Goal: Information Seeking & Learning: Learn about a topic

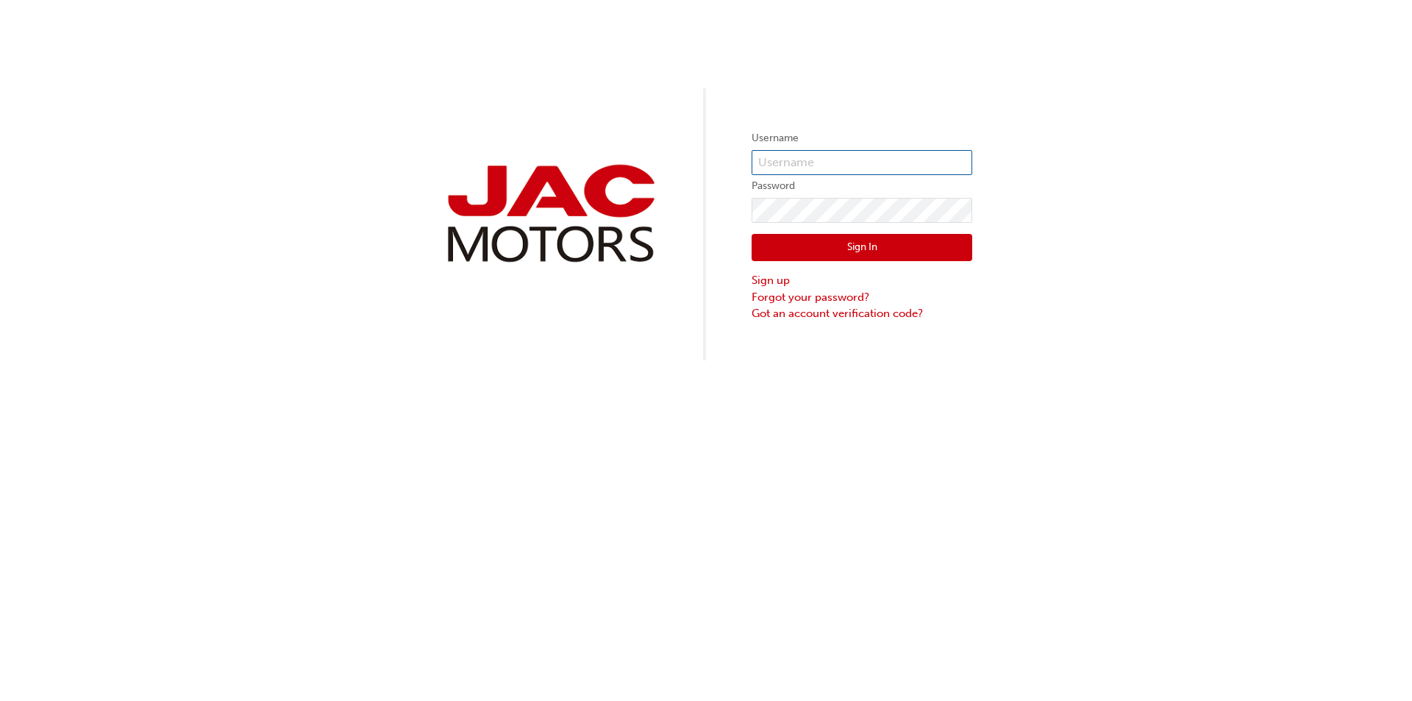
type input "RT0385"
click at [859, 241] on button "Sign In" at bounding box center [862, 248] width 221 height 28
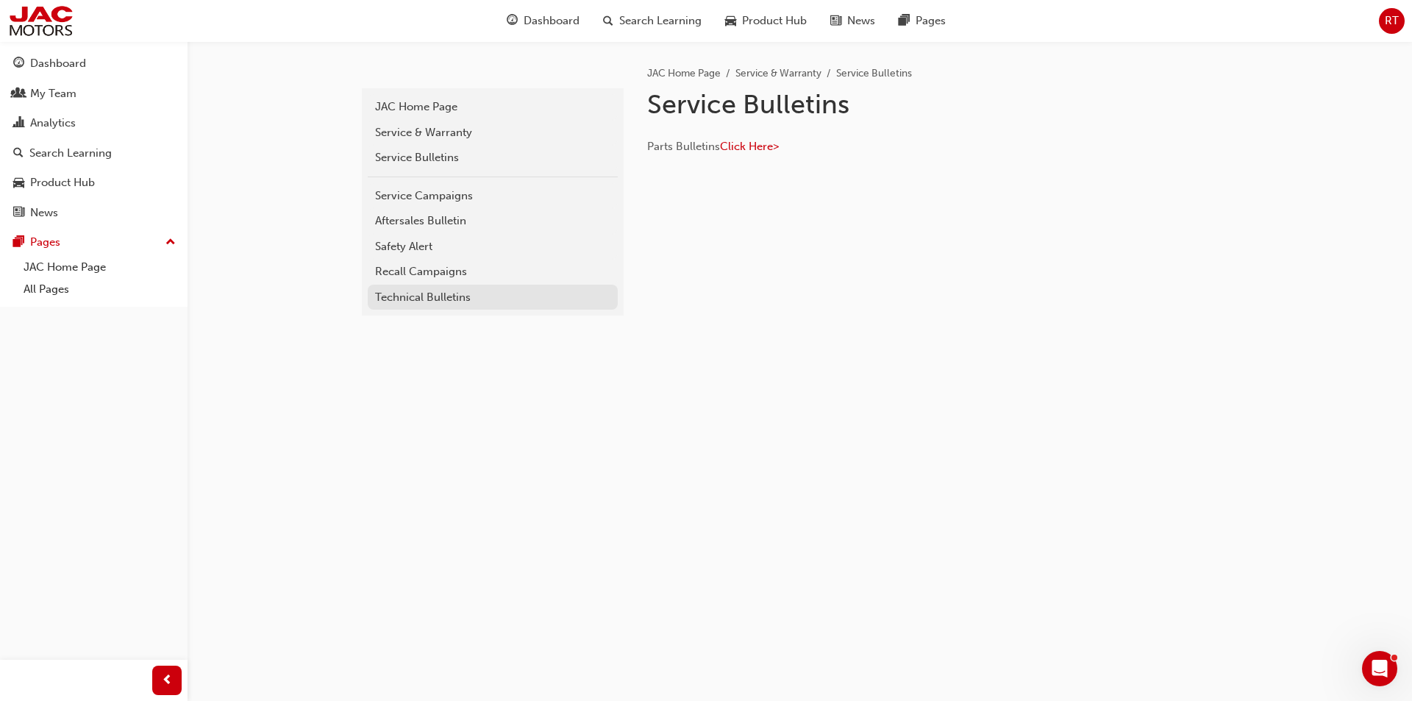
click at [411, 294] on div "Technical Bulletins" at bounding box center [492, 297] width 235 height 17
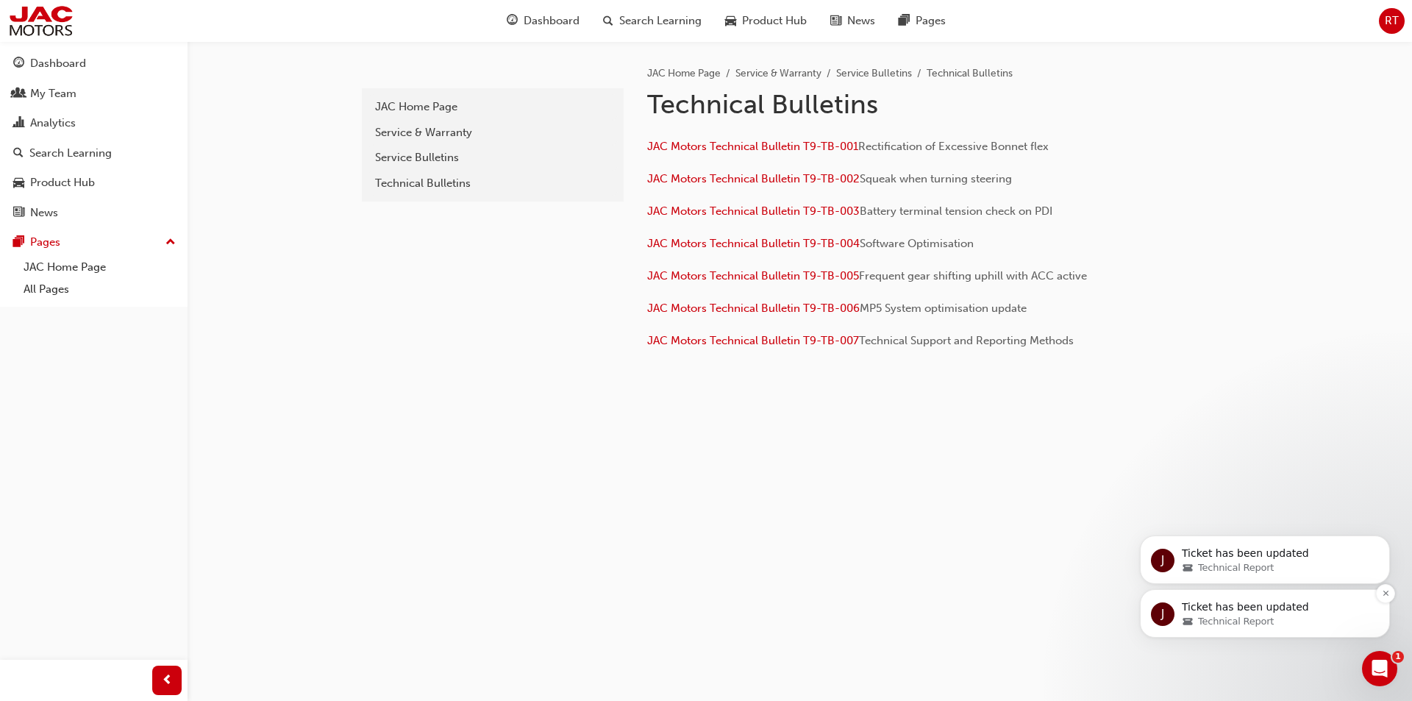
click at [1275, 608] on p "Ticket has been updated" at bounding box center [1277, 607] width 190 height 15
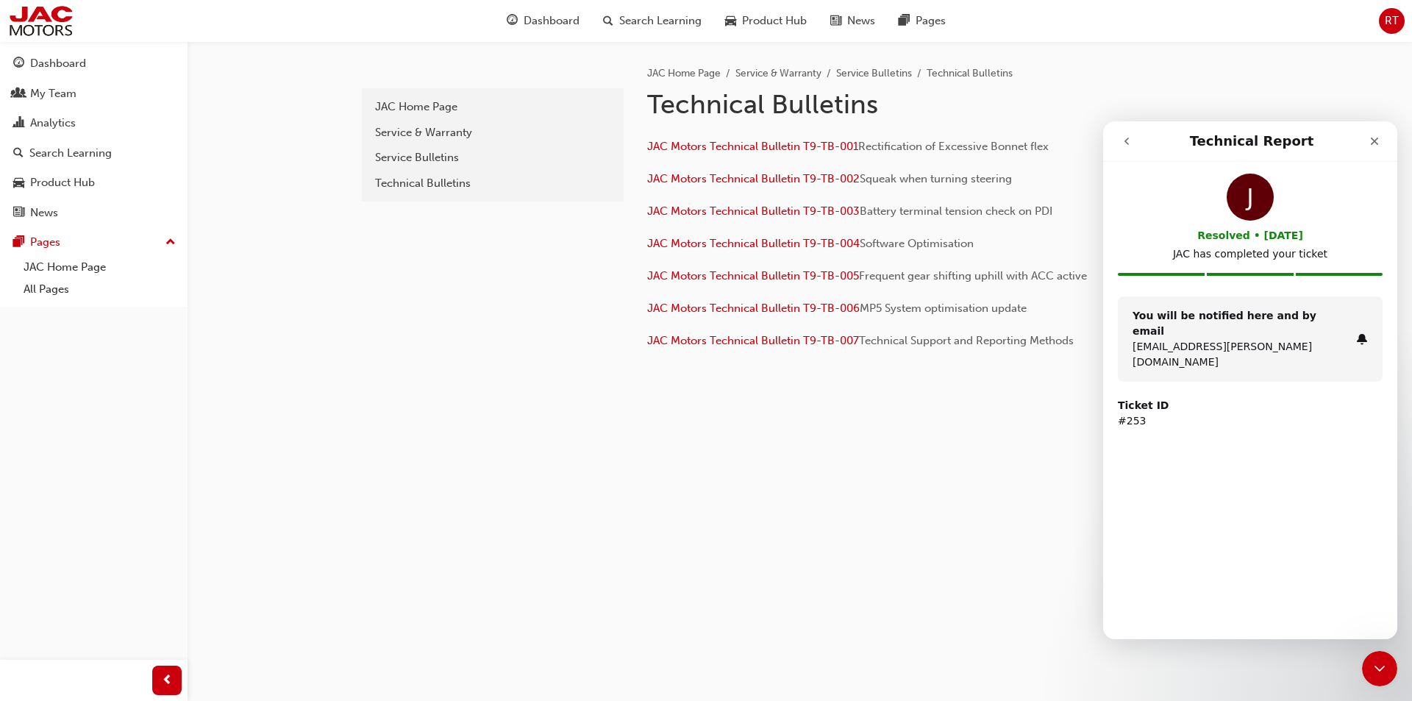
click at [1126, 139] on icon "go back" at bounding box center [1127, 141] width 12 height 12
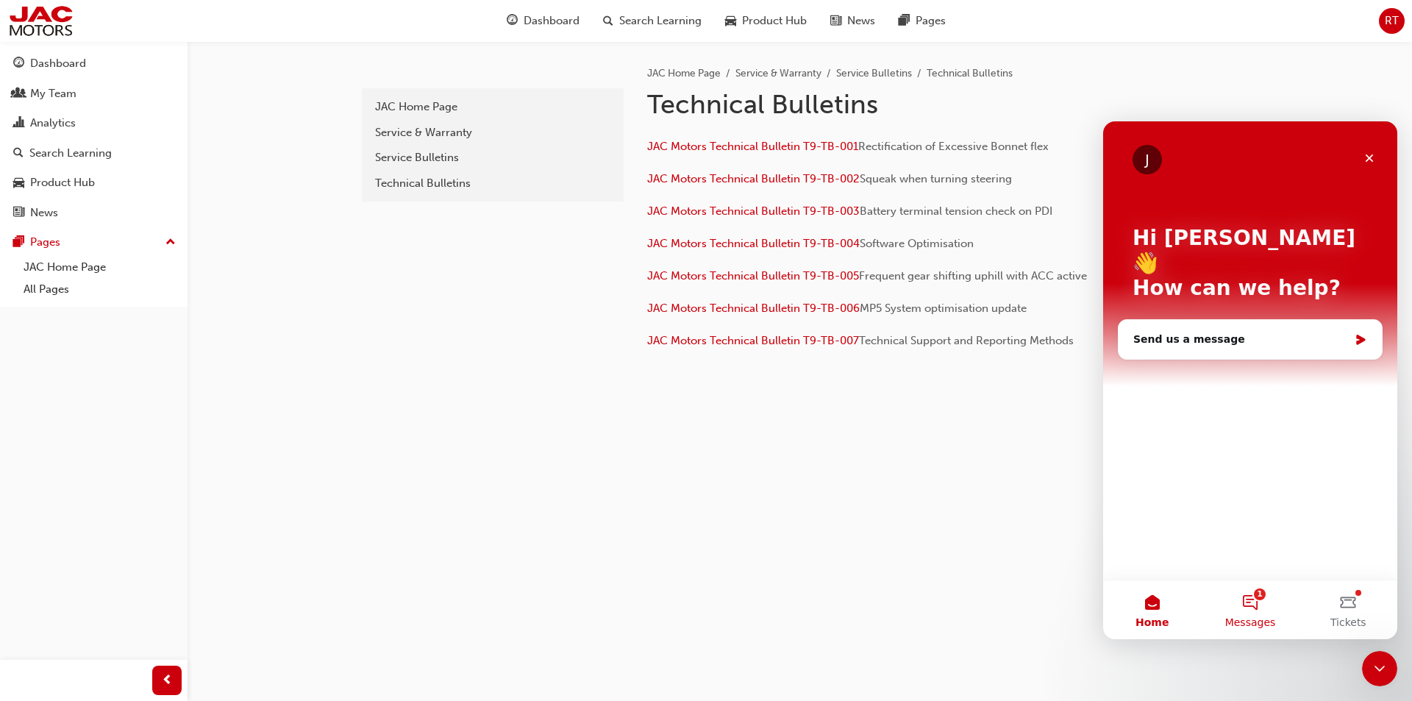
click at [1265, 608] on button "1 Messages" at bounding box center [1250, 609] width 98 height 59
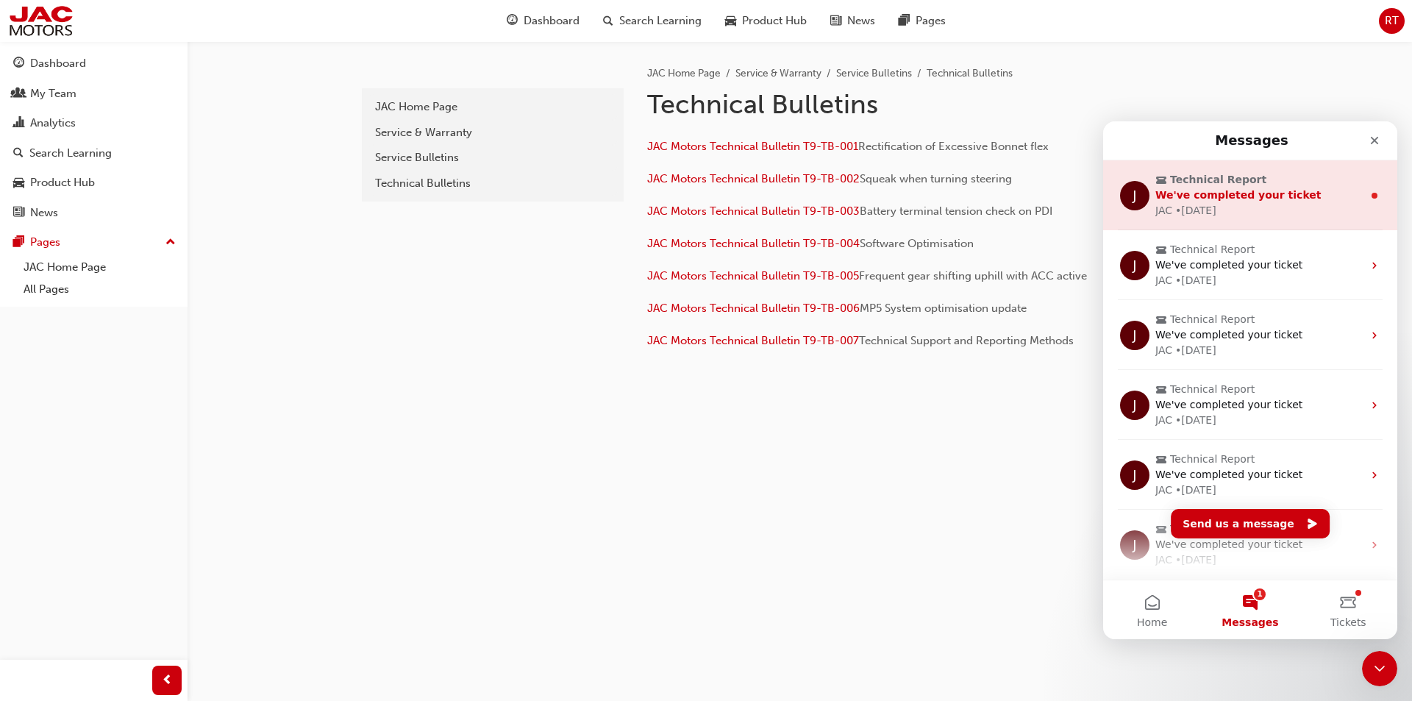
click at [1221, 199] on span "We've completed your ticket" at bounding box center [1239, 195] width 166 height 12
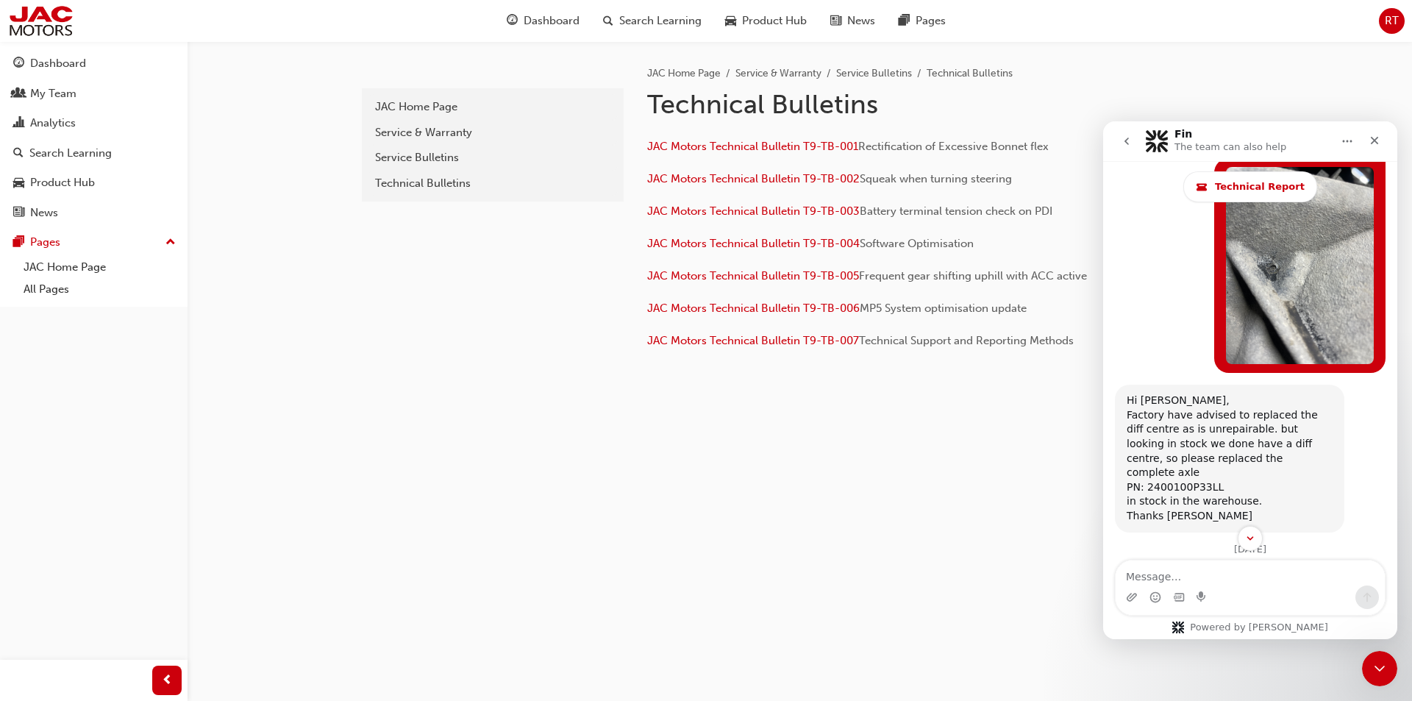
scroll to position [4586, 0]
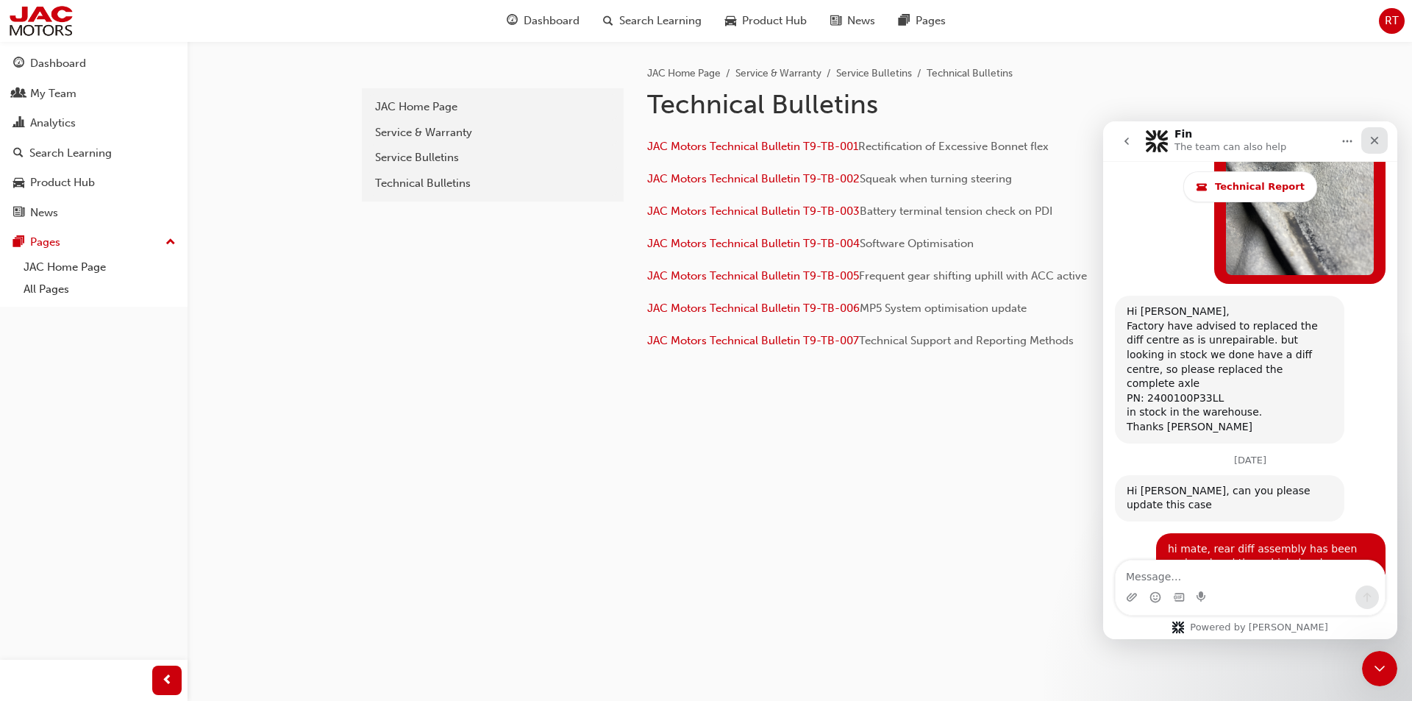
click at [1378, 142] on icon "Close" at bounding box center [1375, 141] width 12 height 12
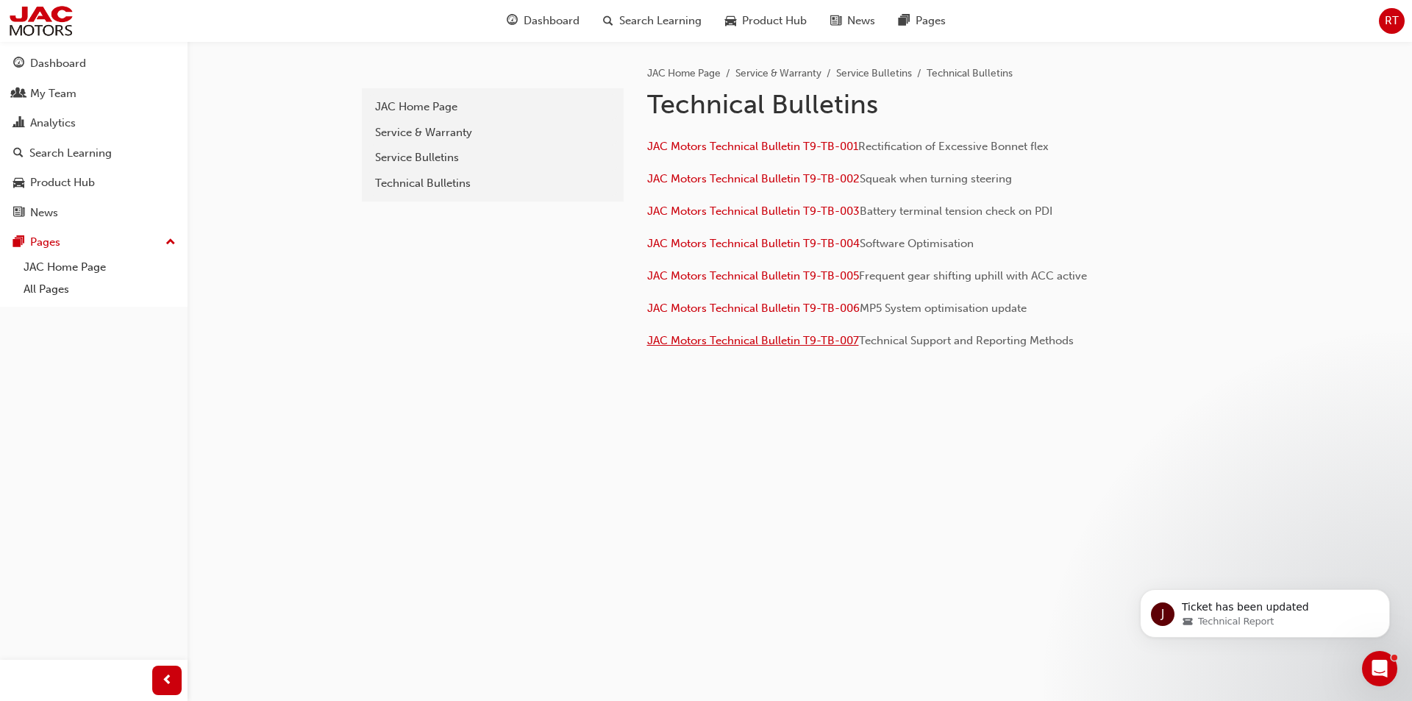
click at [761, 342] on span "JAC Motors Technical Bulletin T9-TB-007" at bounding box center [753, 340] width 212 height 13
